Goal: Information Seeking & Learning: Learn about a topic

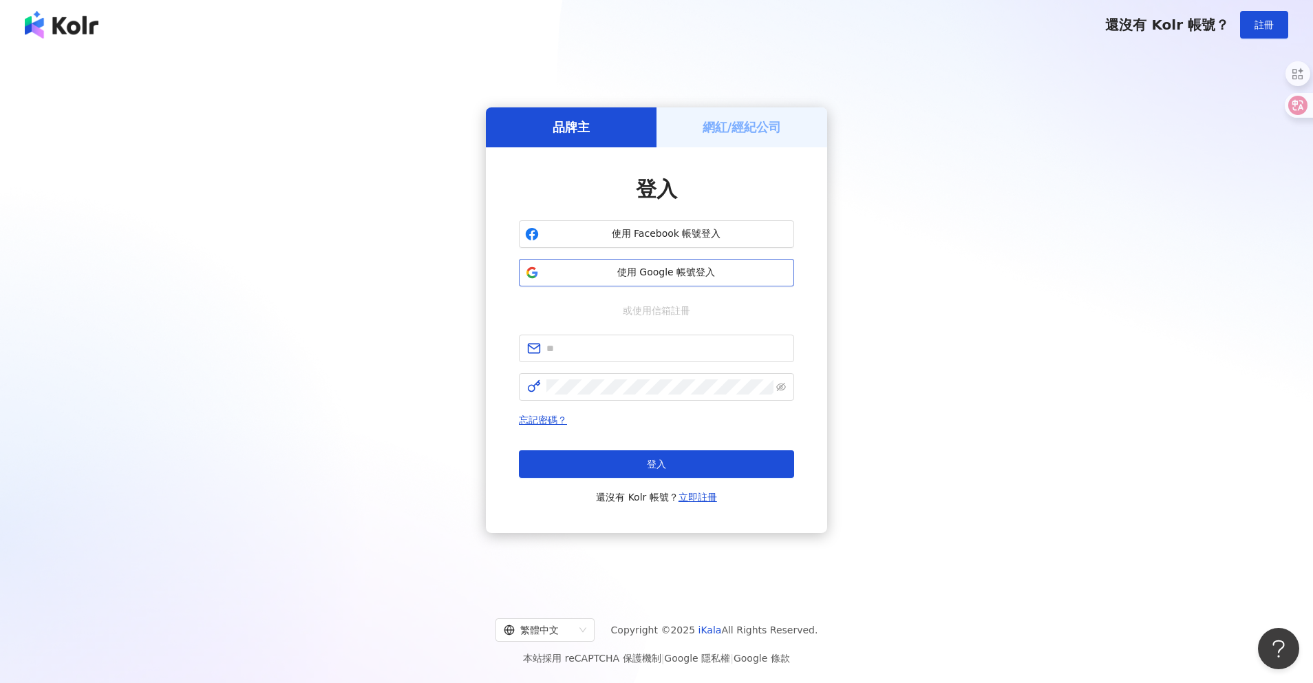
click at [667, 281] on button "使用 Google 帳號登入" at bounding box center [656, 273] width 275 height 28
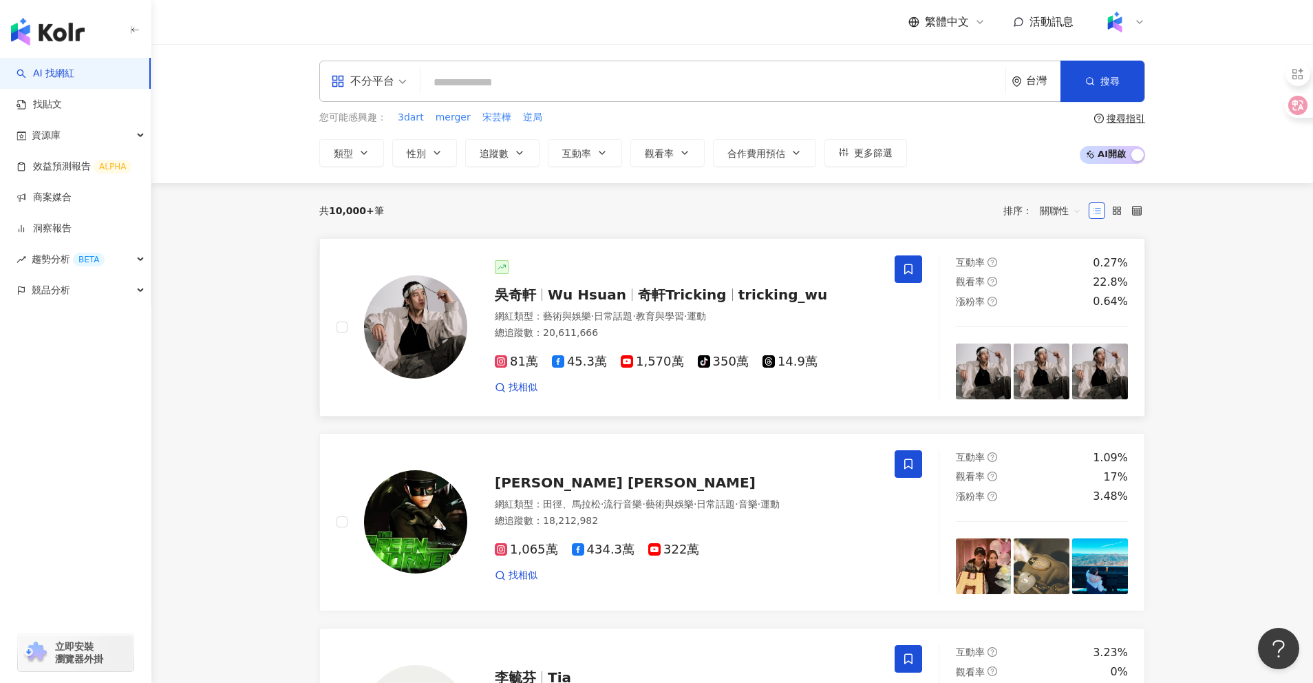
click at [559, 290] on span "Wu Hsuan" at bounding box center [587, 294] width 78 height 17
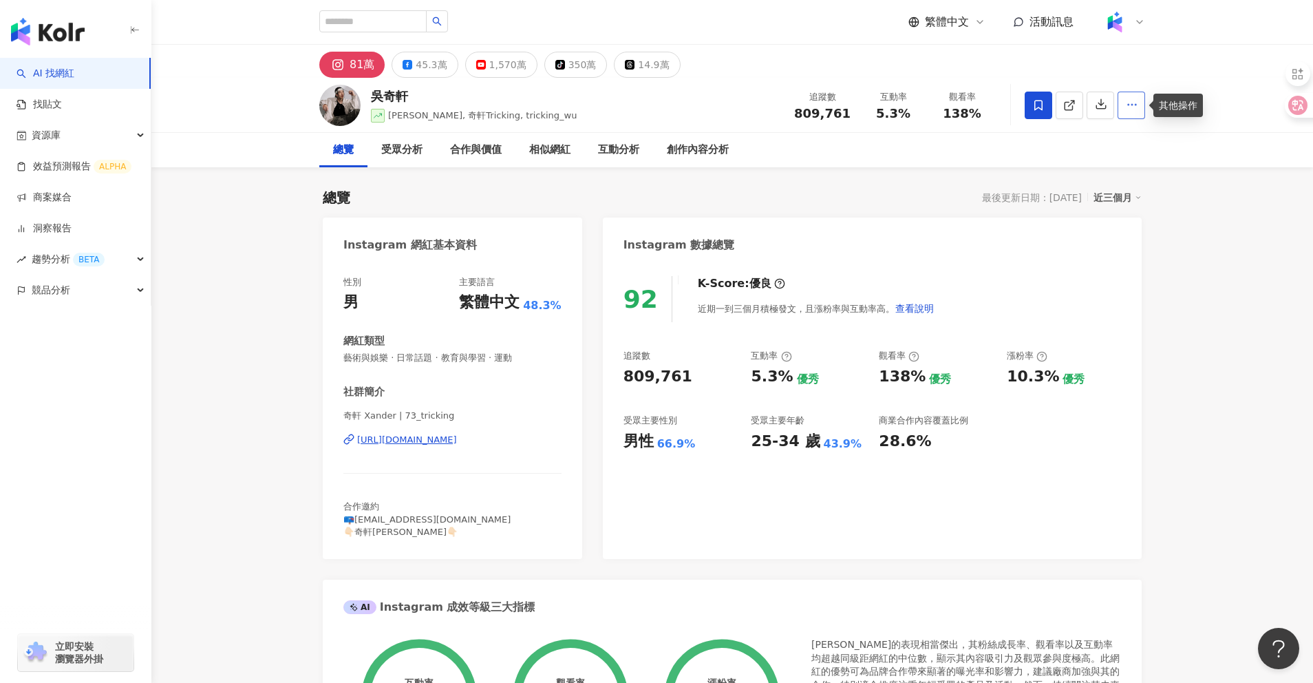
click at [1132, 105] on circle "button" at bounding box center [1131, 104] width 1 height 1
click at [1091, 140] on span "查看合作資訊" at bounding box center [1095, 138] width 77 height 15
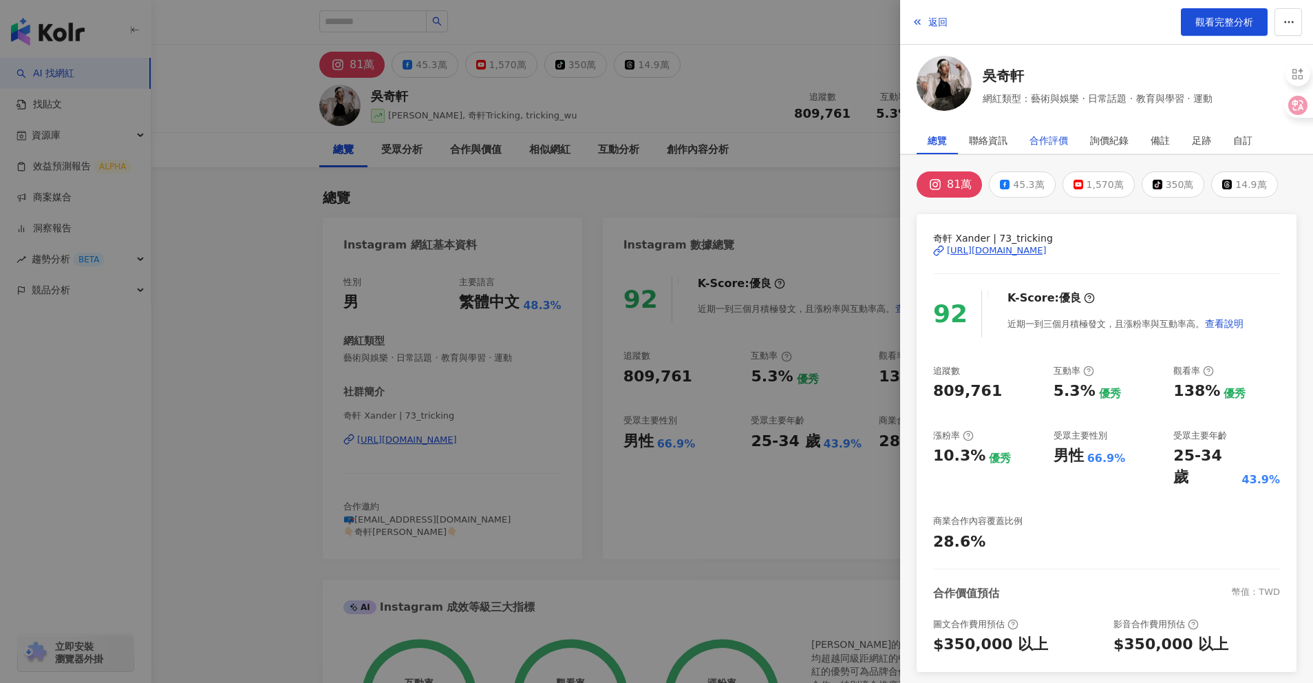
click at [1057, 144] on div "合作評價" at bounding box center [1048, 141] width 39 height 28
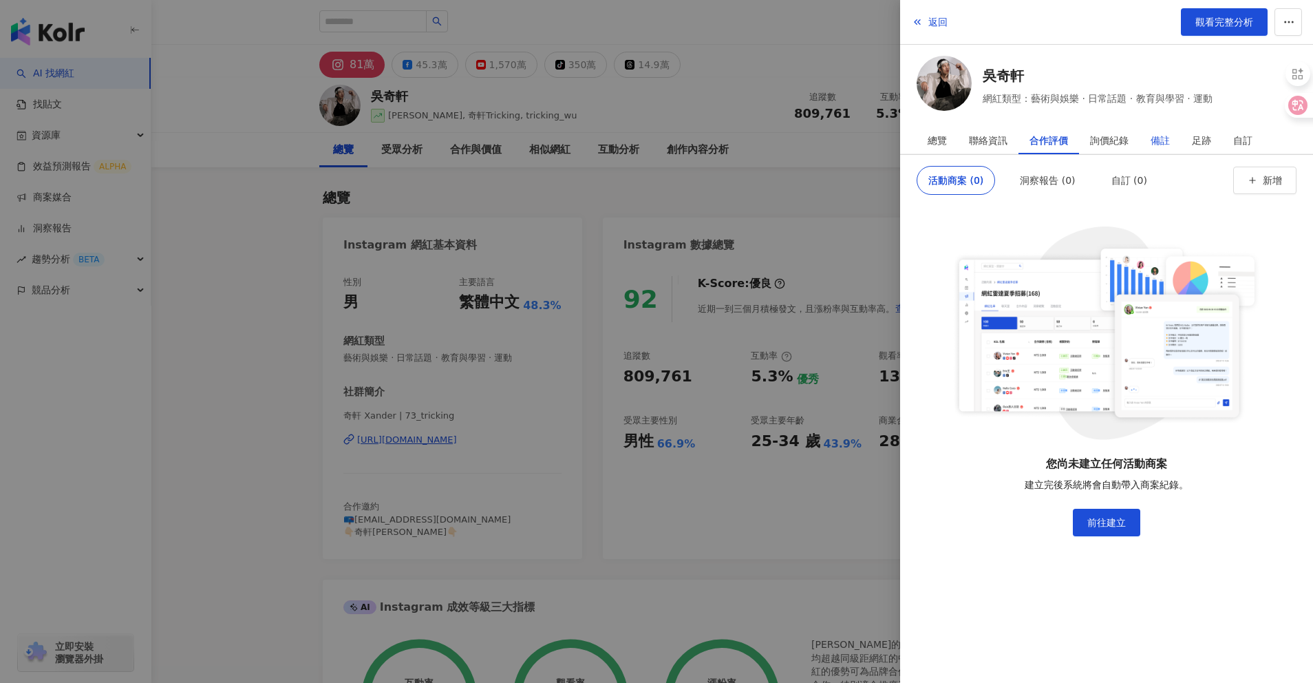
click at [1150, 136] on div "備註" at bounding box center [1159, 141] width 19 height 28
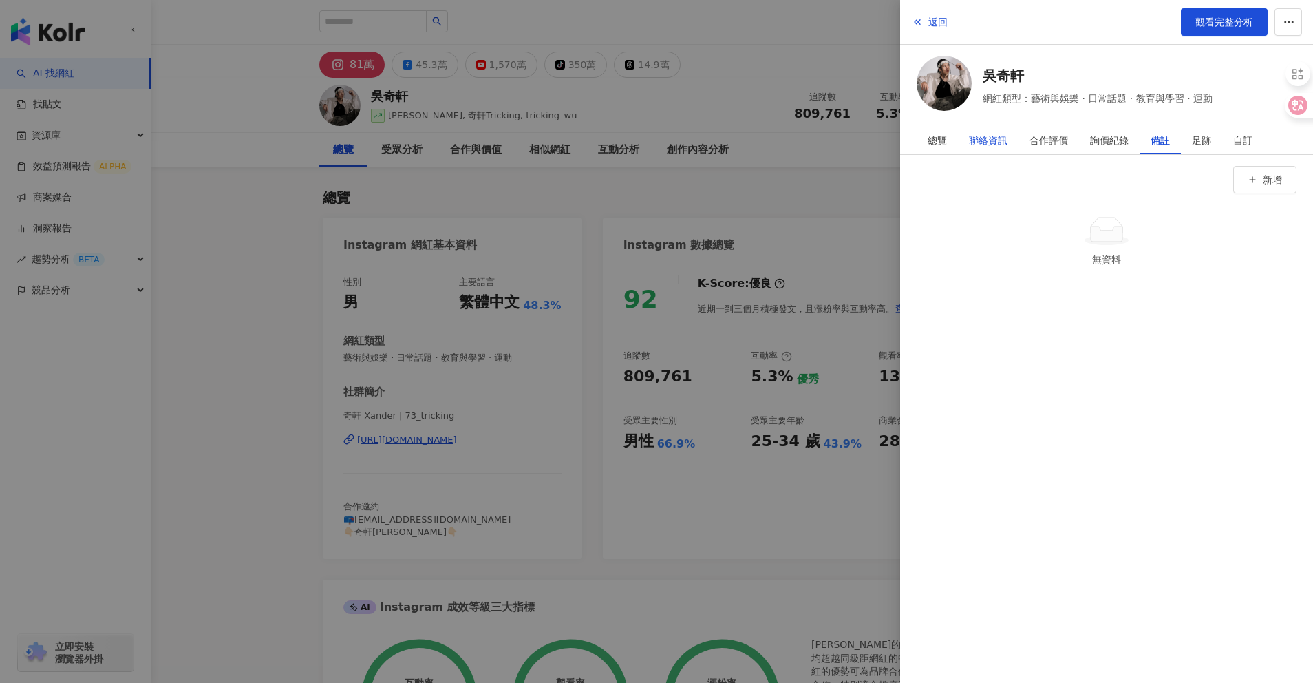
click at [984, 140] on div "聯絡資訊" at bounding box center [988, 141] width 39 height 28
click at [1249, 356] on icon "button" at bounding box center [1252, 353] width 10 height 10
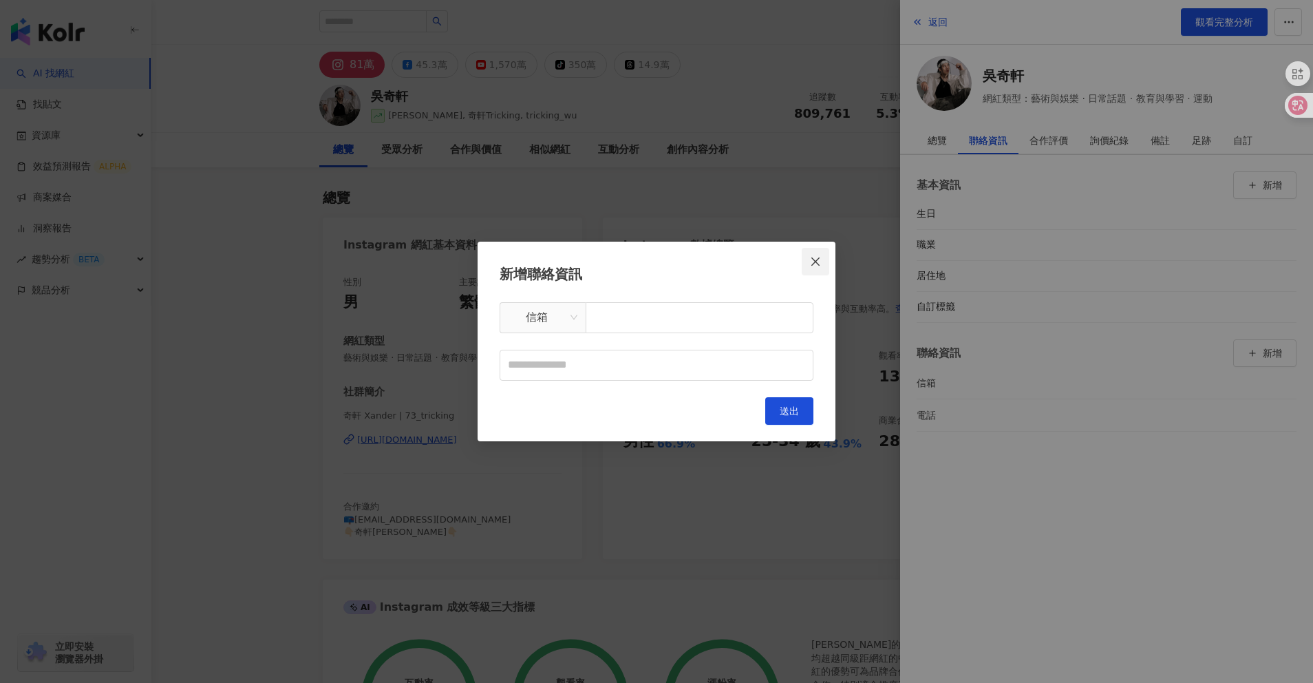
click at [813, 257] on icon "close" at bounding box center [815, 261] width 11 height 11
